Goal: Task Accomplishment & Management: Manage account settings

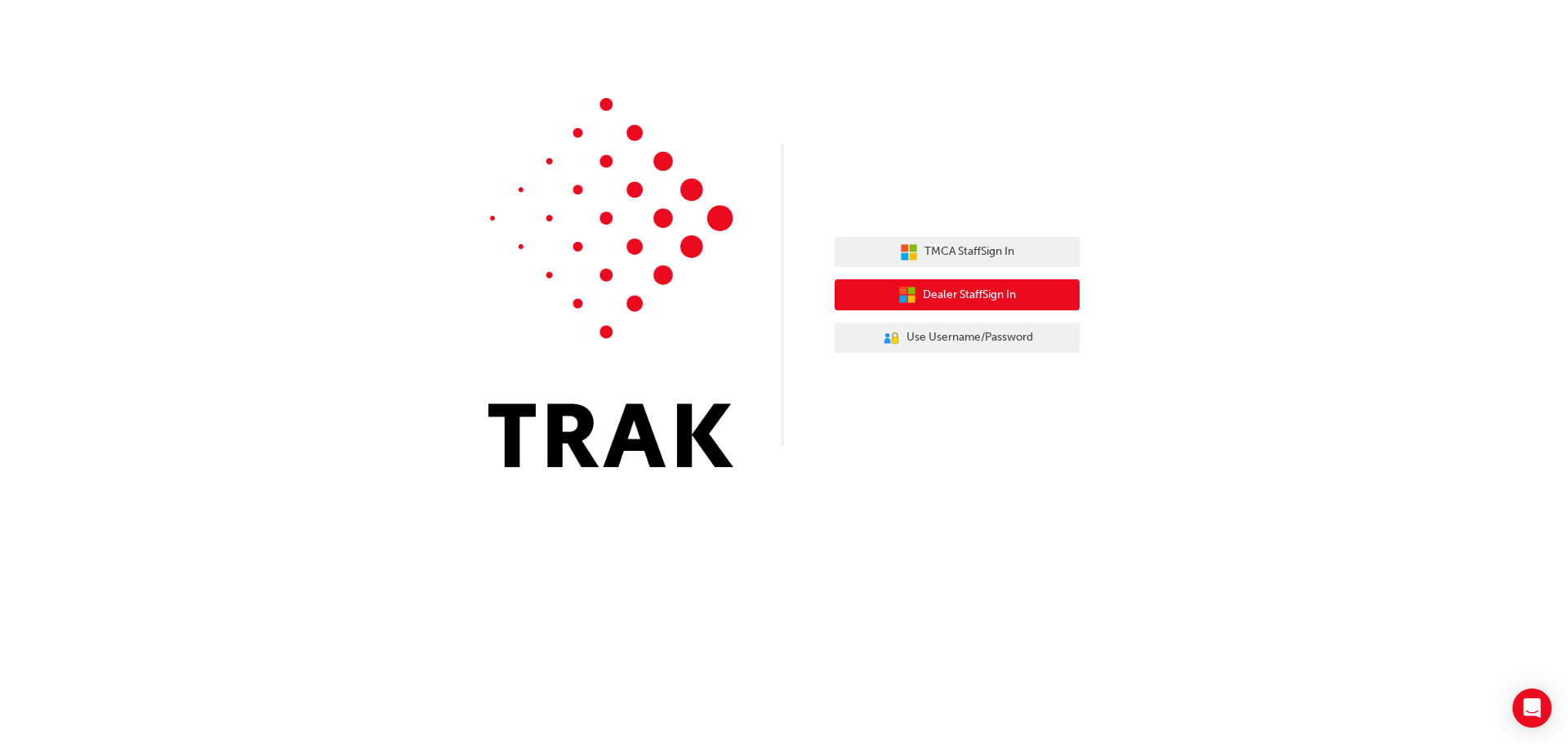
click at [964, 289] on span "Dealer Staff Sign In" at bounding box center [969, 295] width 93 height 18
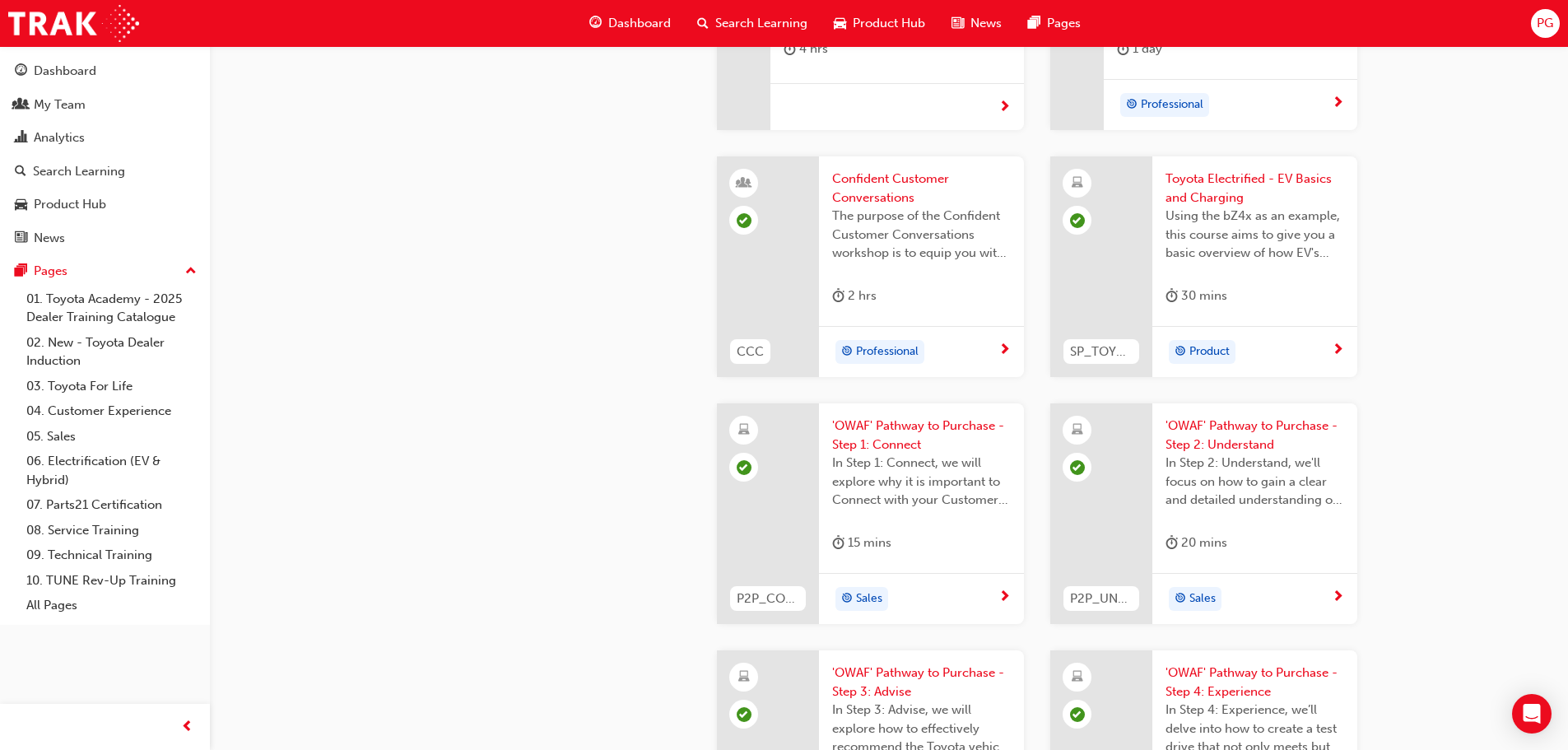
scroll to position [3870, 0]
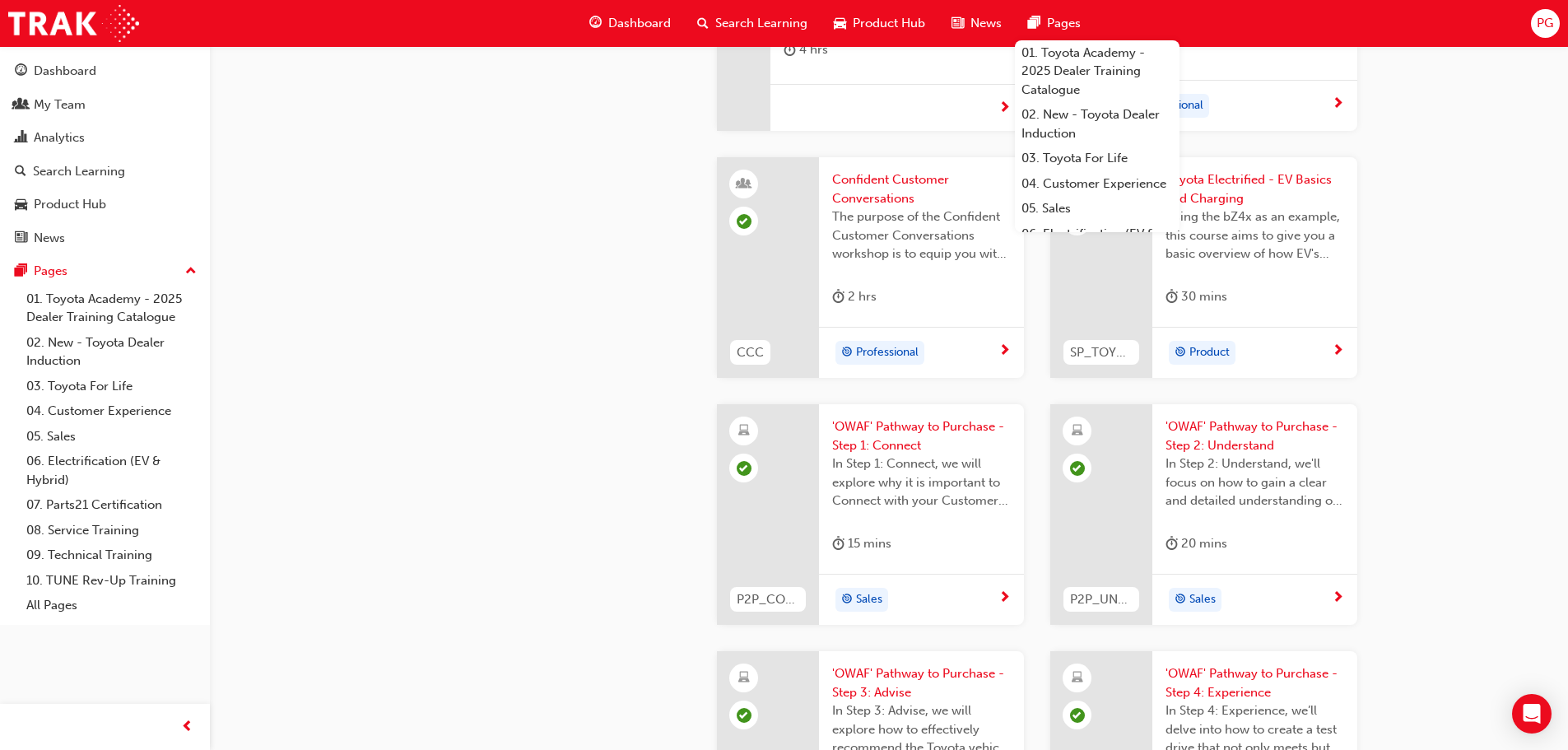
click at [1535, 23] on div "PG" at bounding box center [1545, 23] width 29 height 29
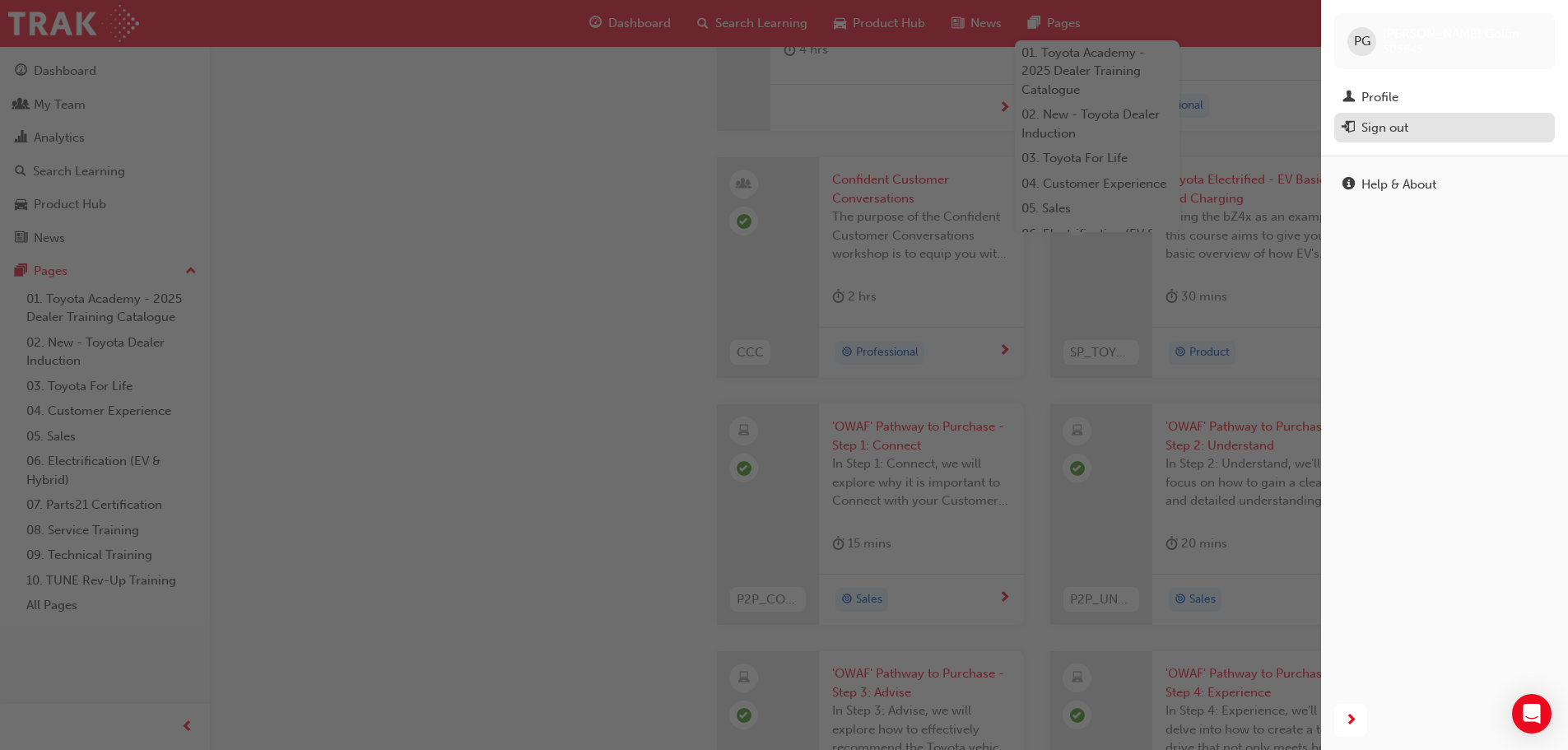
click at [1385, 126] on div "Sign out" at bounding box center [1384, 127] width 47 height 19
